Goal: Transaction & Acquisition: Subscribe to service/newsletter

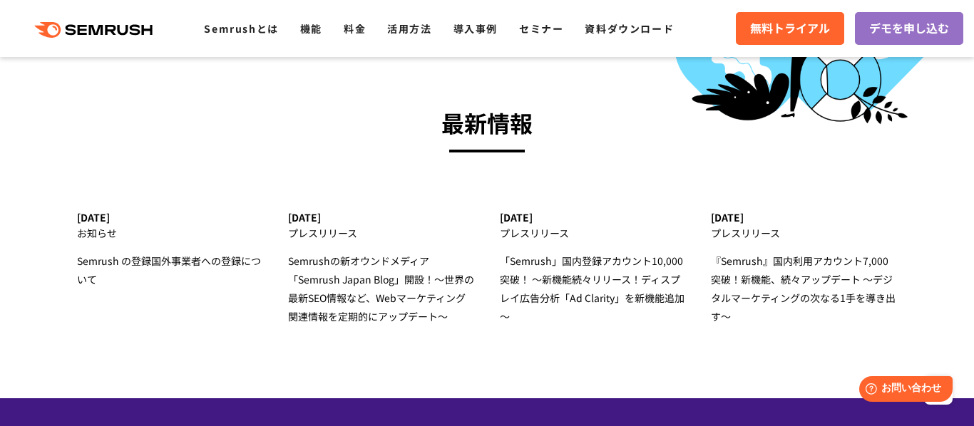
click at [736, 12] on link "無料トライアル" at bounding box center [790, 28] width 108 height 33
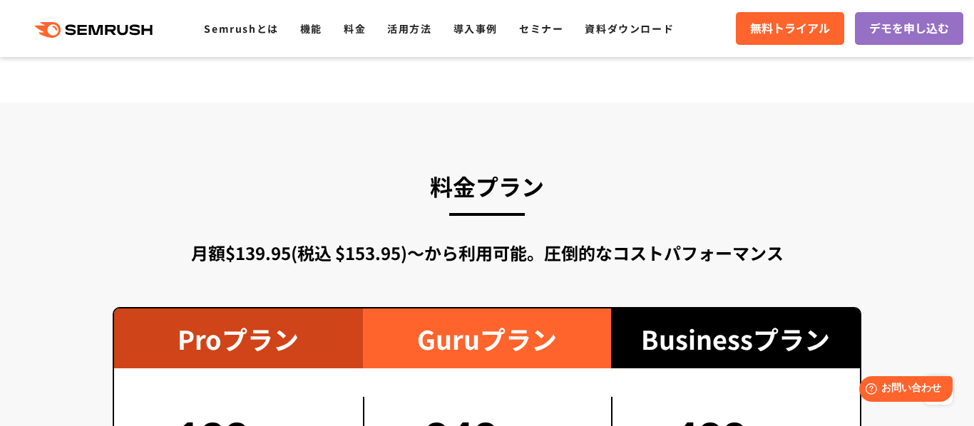
scroll to position [2415, 0]
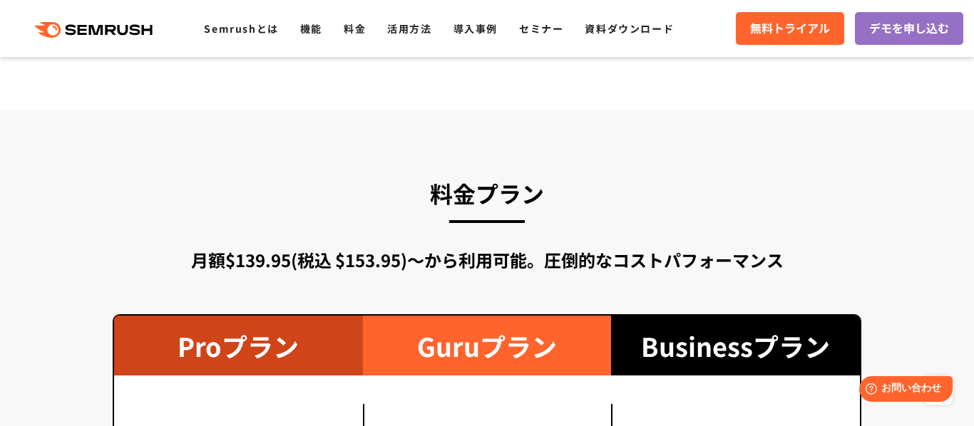
click at [774, 46] on div ".cls {fill: #FF642D;} .cls {fill: #FF642D;} Semrushとは 機能 料金 活用方法 導入事例 セミナー 資料ダウ…" at bounding box center [487, 28] width 974 height 43
click at [772, 36] on span "無料トライアル" at bounding box center [790, 28] width 80 height 19
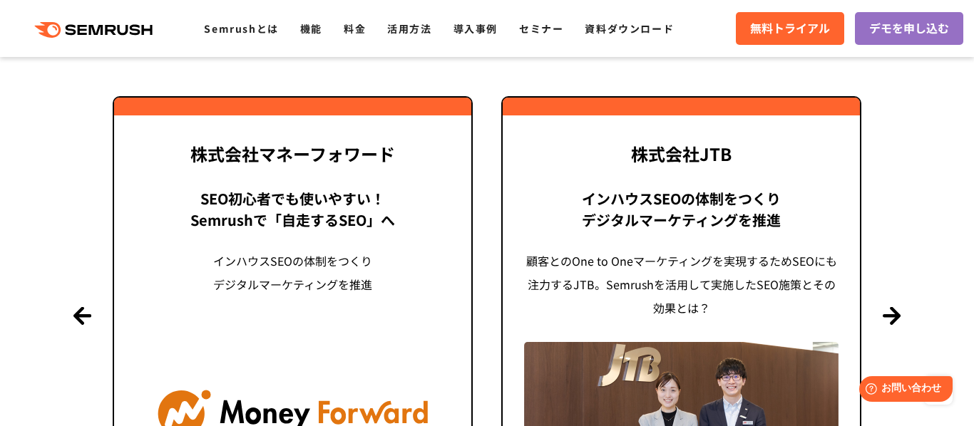
scroll to position [1408, 0]
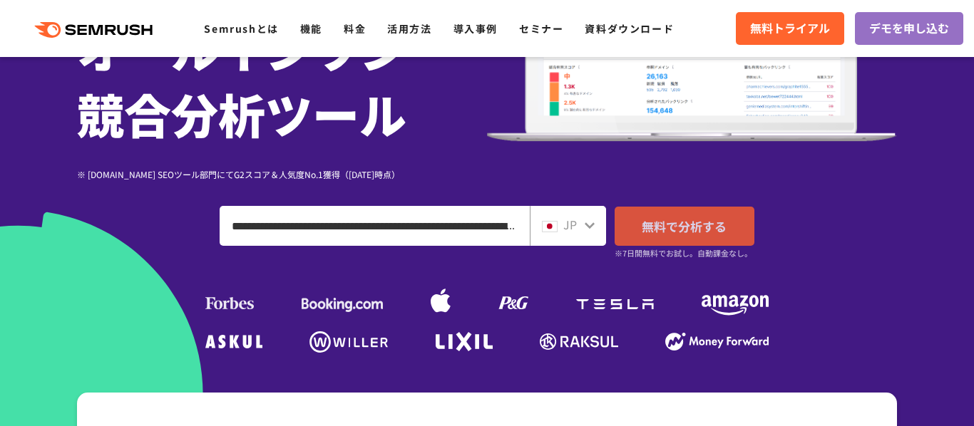
click at [710, 238] on link "無料で分析する" at bounding box center [685, 226] width 140 height 39
